Goal: Task Accomplishment & Management: Manage account settings

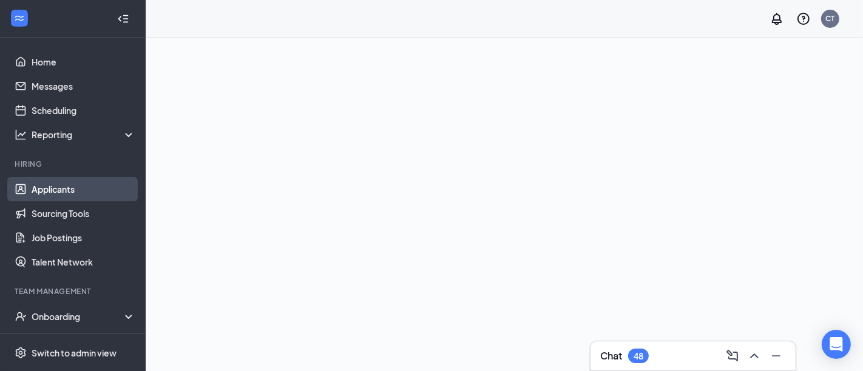
click at [55, 189] on link "Applicants" at bounding box center [84, 189] width 104 height 24
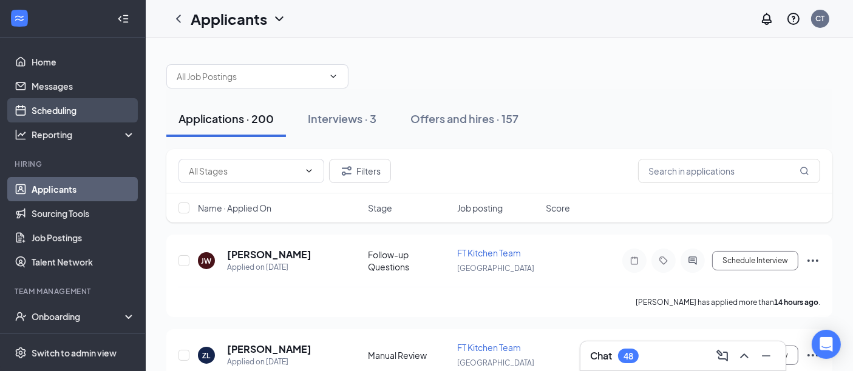
click at [70, 107] on link "Scheduling" at bounding box center [84, 110] width 104 height 24
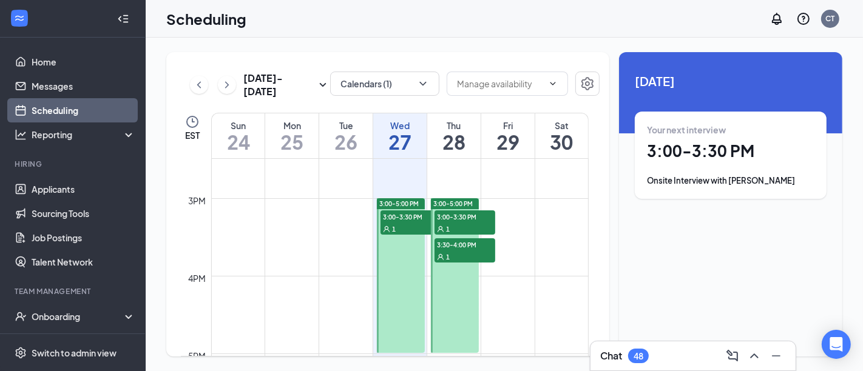
scroll to position [1137, 0]
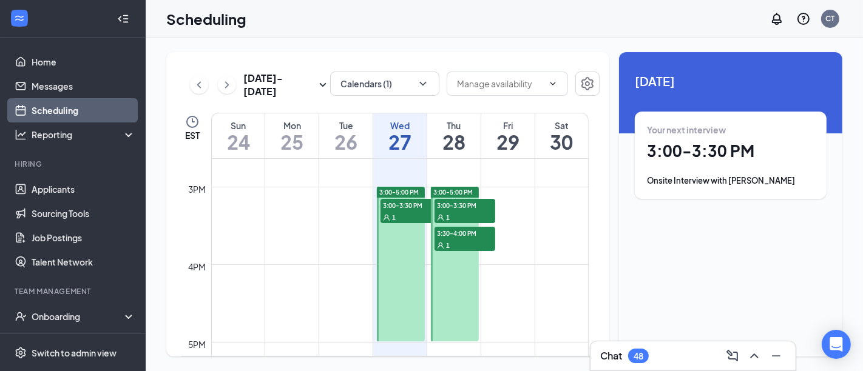
click at [413, 215] on link "3:00-5:00 PM 3:00-3:30 PM 1" at bounding box center [399, 263] width 51 height 155
click at [408, 218] on link "3:00-5:00 PM 3:00-3:30 PM 1" at bounding box center [399, 263] width 51 height 155
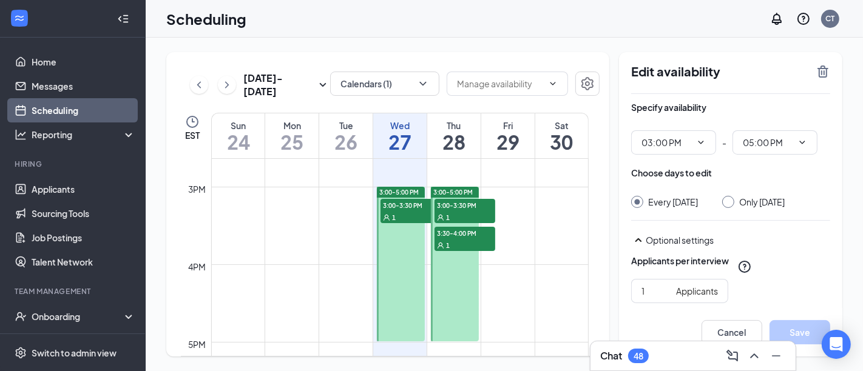
click at [411, 190] on link "3:00-5:00 PM 3:00-3:30 PM 1" at bounding box center [399, 263] width 51 height 155
click at [406, 137] on h1 "27" at bounding box center [399, 142] width 53 height 21
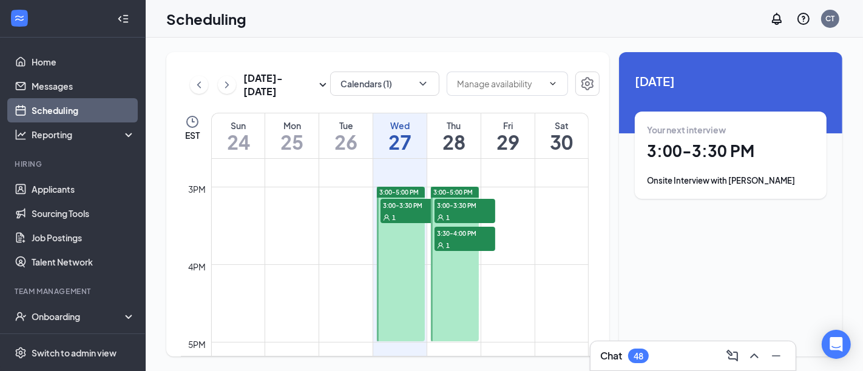
click at [407, 211] on link "3:00-5:00 PM 3:00-3:30 PM 1" at bounding box center [399, 263] width 51 height 155
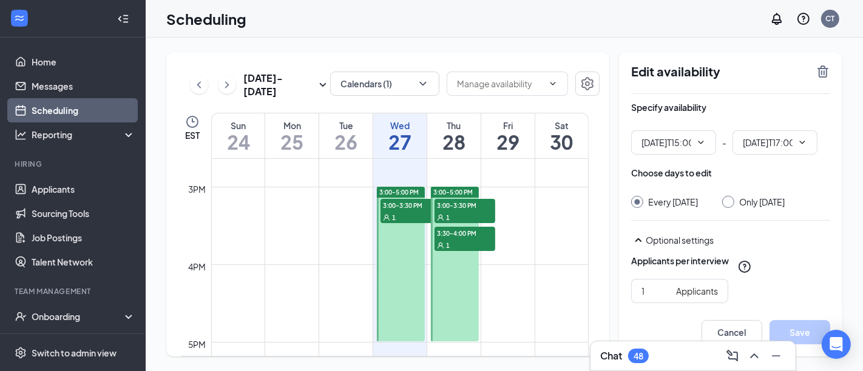
type input "03:00 PM"
type input "05:00 PM"
click at [404, 146] on h1 "27" at bounding box center [399, 142] width 53 height 21
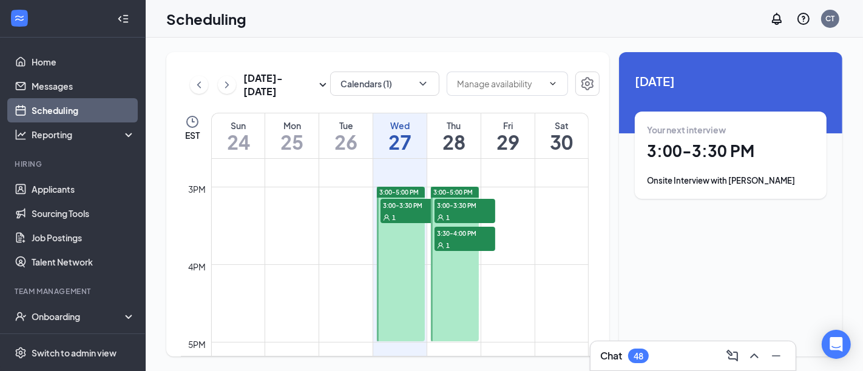
click at [748, 174] on div "Your next interview 3:00 - 3:30 PM Onsite Interview with [PERSON_NAME]" at bounding box center [730, 155] width 167 height 63
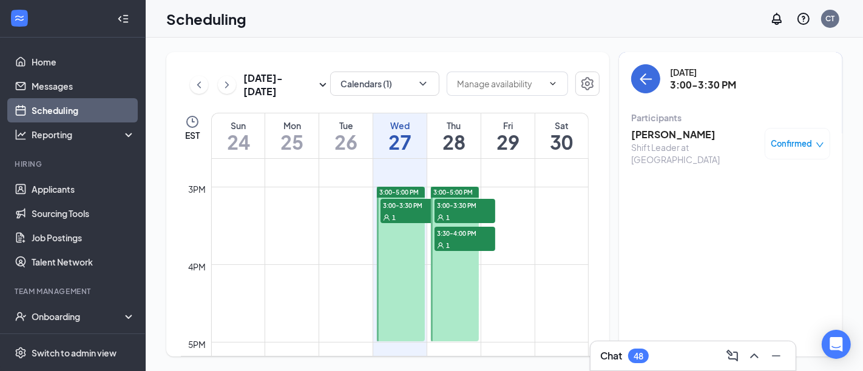
click at [819, 144] on icon "down" at bounding box center [820, 145] width 8 height 8
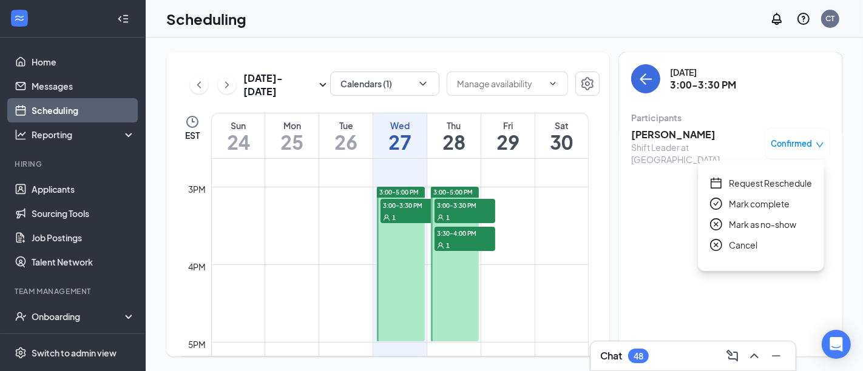
click at [725, 244] on div "Cancel" at bounding box center [761, 244] width 102 height 13
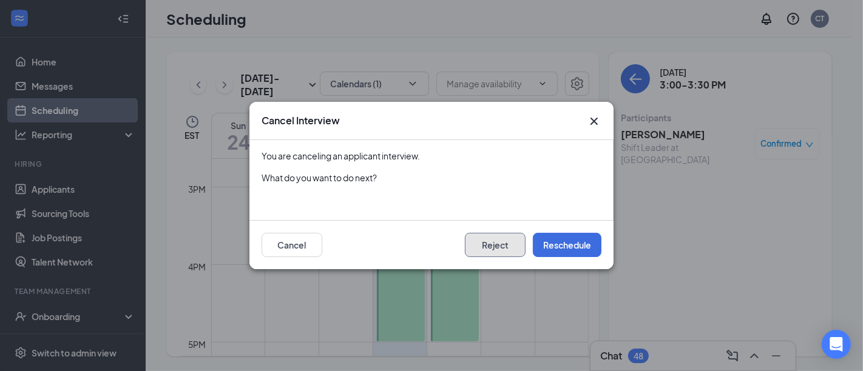
click at [506, 248] on button "Reject" at bounding box center [495, 245] width 61 height 24
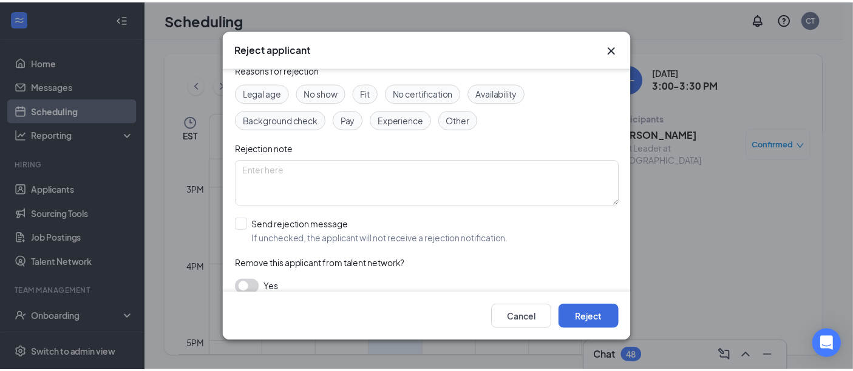
scroll to position [67, 0]
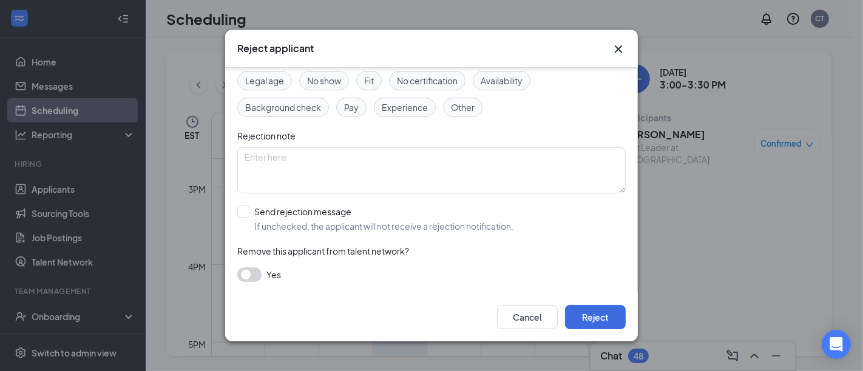
click at [468, 111] on span "Other" at bounding box center [463, 107] width 24 height 13
click at [312, 157] on textarea at bounding box center [431, 170] width 388 height 46
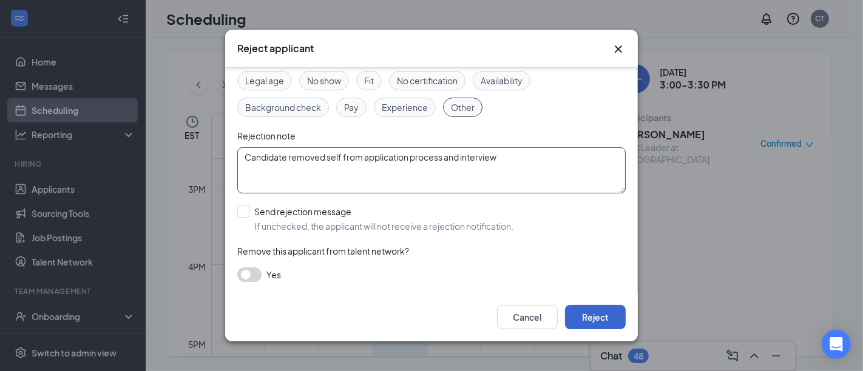
type textarea "Candidate removed self from application process and interview"
click at [608, 316] on button "Reject" at bounding box center [595, 317] width 61 height 24
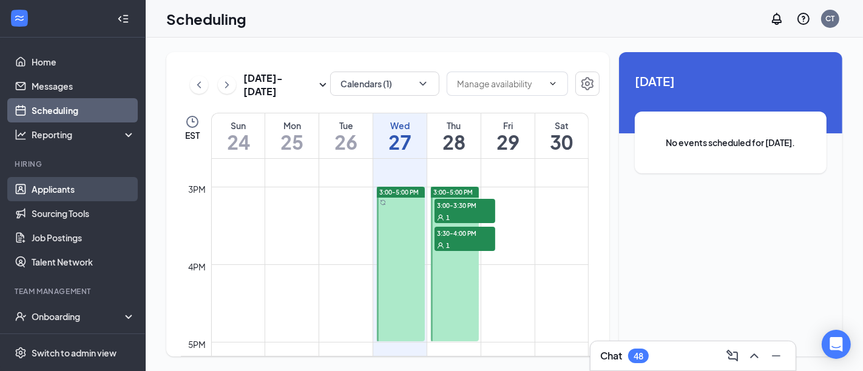
click at [67, 191] on link "Applicants" at bounding box center [84, 189] width 104 height 24
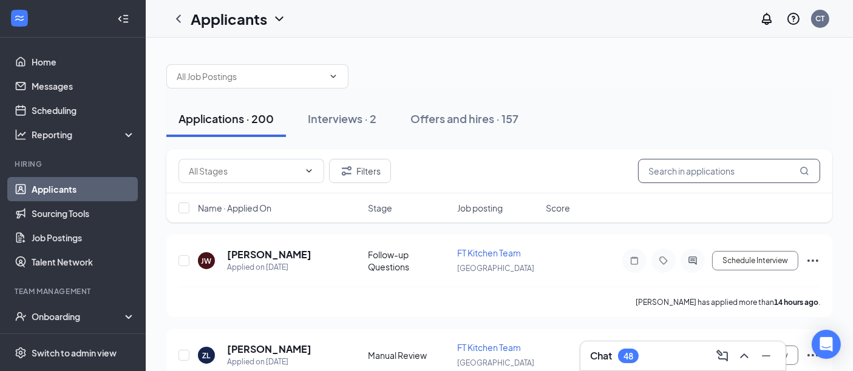
click at [697, 172] on input "text" at bounding box center [729, 171] width 182 height 24
click at [357, 114] on div "Interviews · 2" at bounding box center [342, 118] width 69 height 15
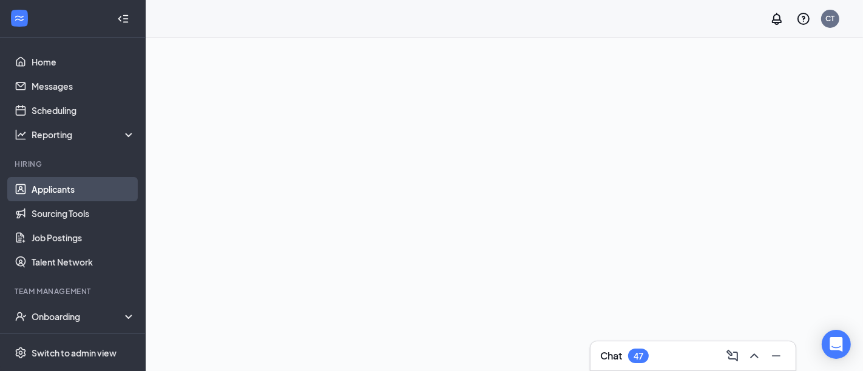
click at [53, 194] on link "Applicants" at bounding box center [84, 189] width 104 height 24
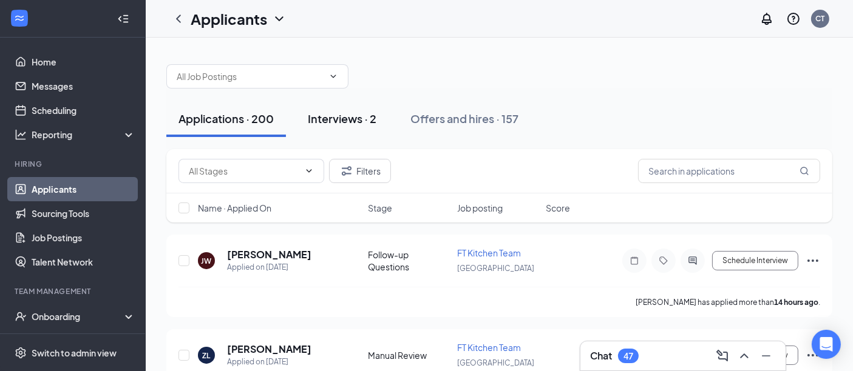
click at [357, 118] on div "Interviews · 2" at bounding box center [342, 118] width 69 height 15
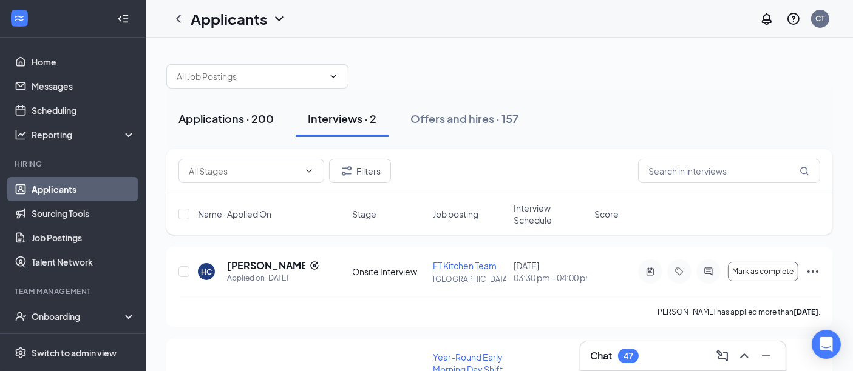
click at [237, 115] on div "Applications · 200" at bounding box center [225, 118] width 95 height 15
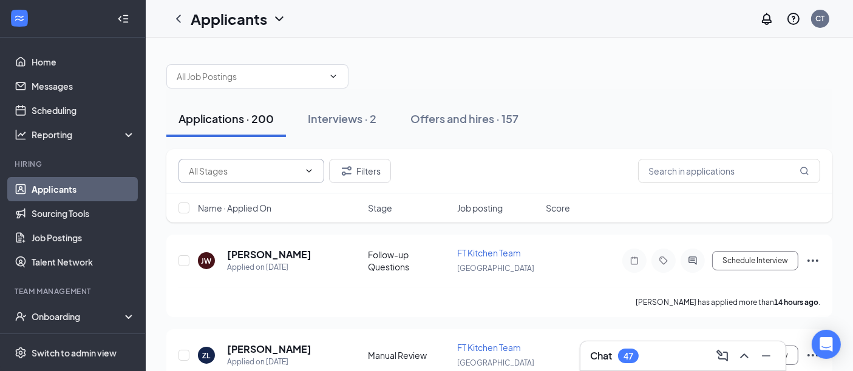
click at [298, 170] on input "text" at bounding box center [244, 170] width 110 height 13
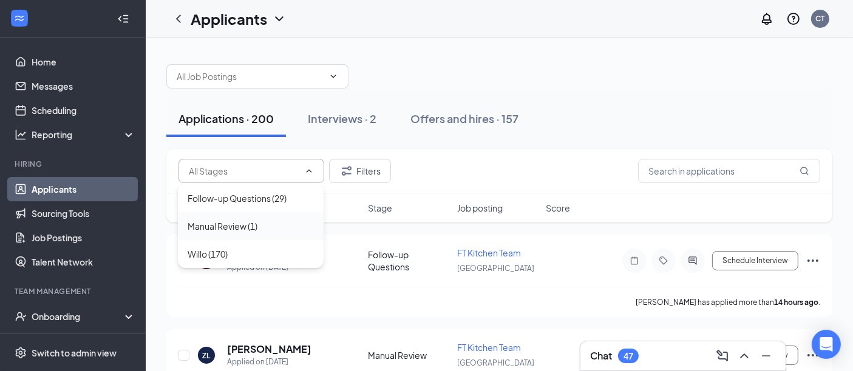
click at [260, 232] on div "Manual Review (1)" at bounding box center [250, 226] width 126 height 13
type input "Manual Review (1)"
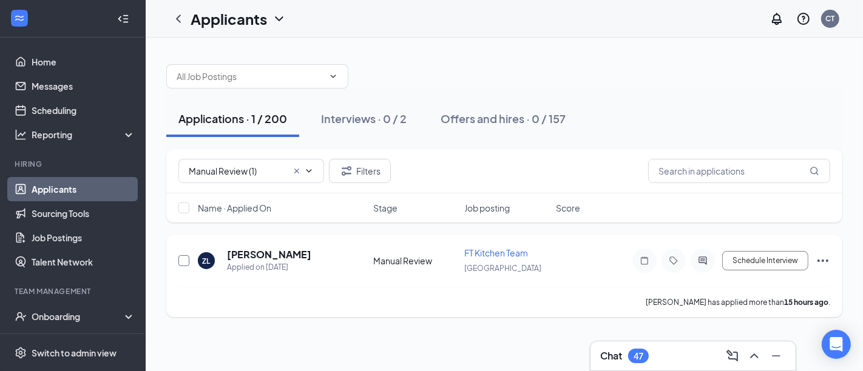
click at [182, 261] on input "checkbox" at bounding box center [183, 260] width 11 height 11
checkbox input "true"
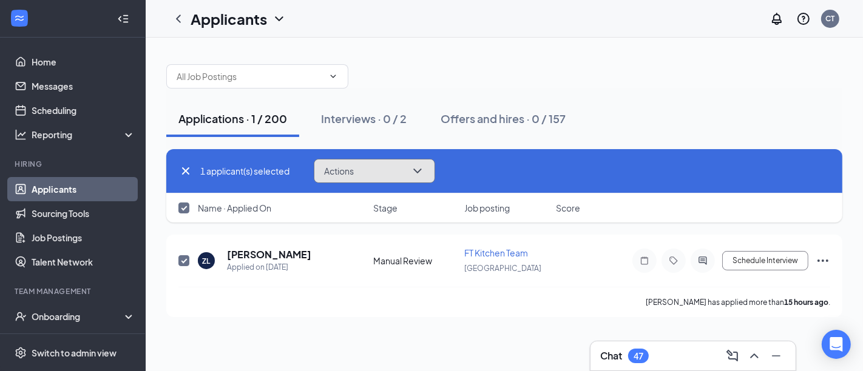
click at [406, 174] on button "Actions" at bounding box center [374, 171] width 121 height 24
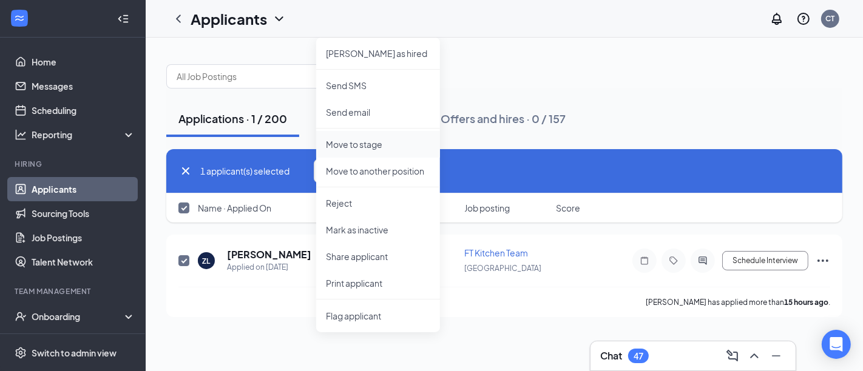
click at [385, 139] on p "Move to stage" at bounding box center [378, 144] width 104 height 12
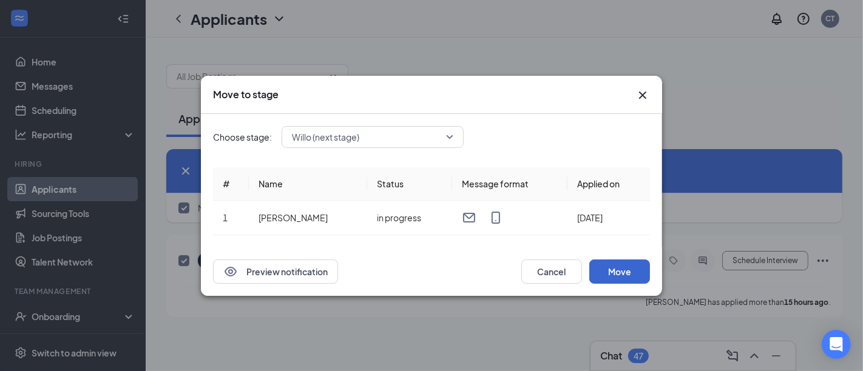
click at [620, 271] on button "Move" at bounding box center [619, 272] width 61 height 24
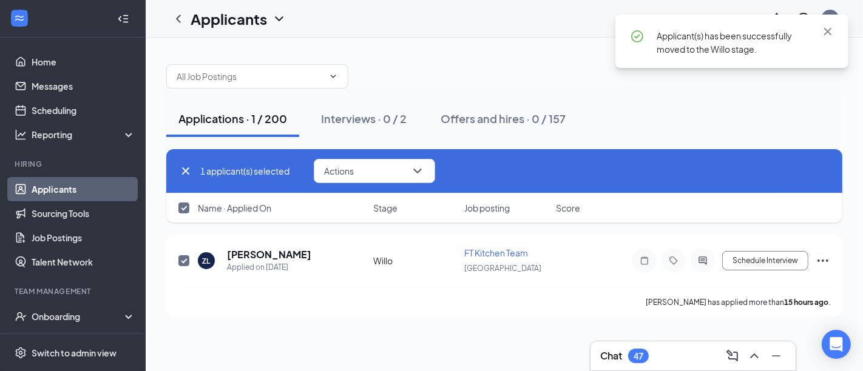
checkbox input "false"
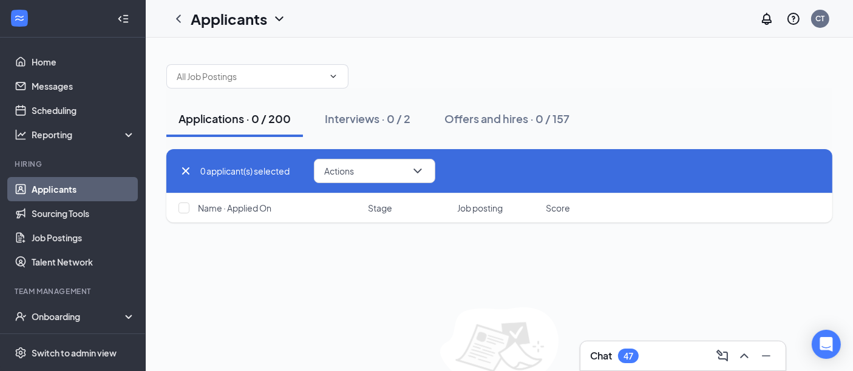
click at [64, 194] on link "Applicants" at bounding box center [84, 189] width 104 height 24
